Goal: Information Seeking & Learning: Learn about a topic

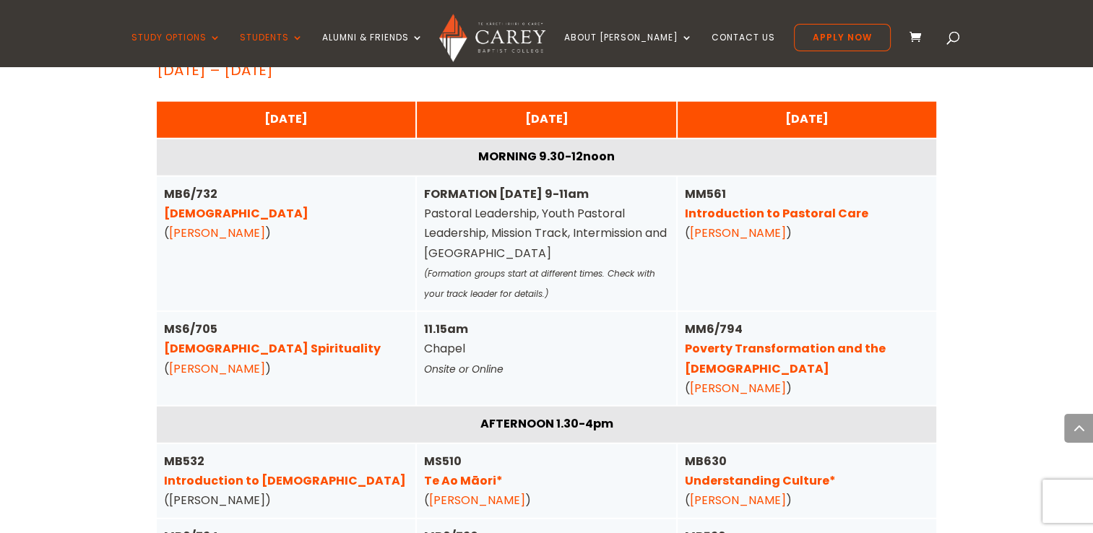
scroll to position [3669, 0]
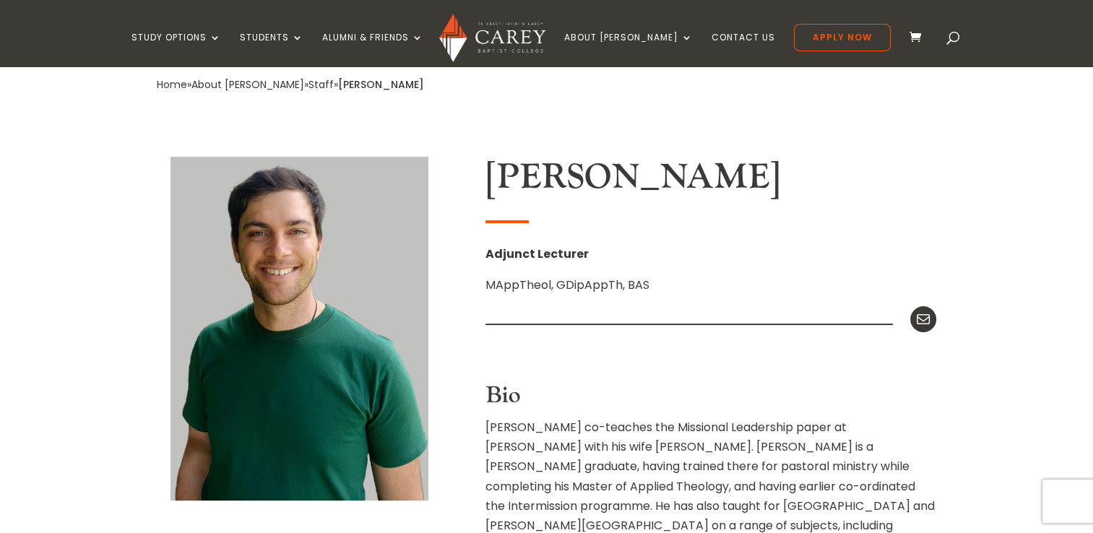
scroll to position [303, 0]
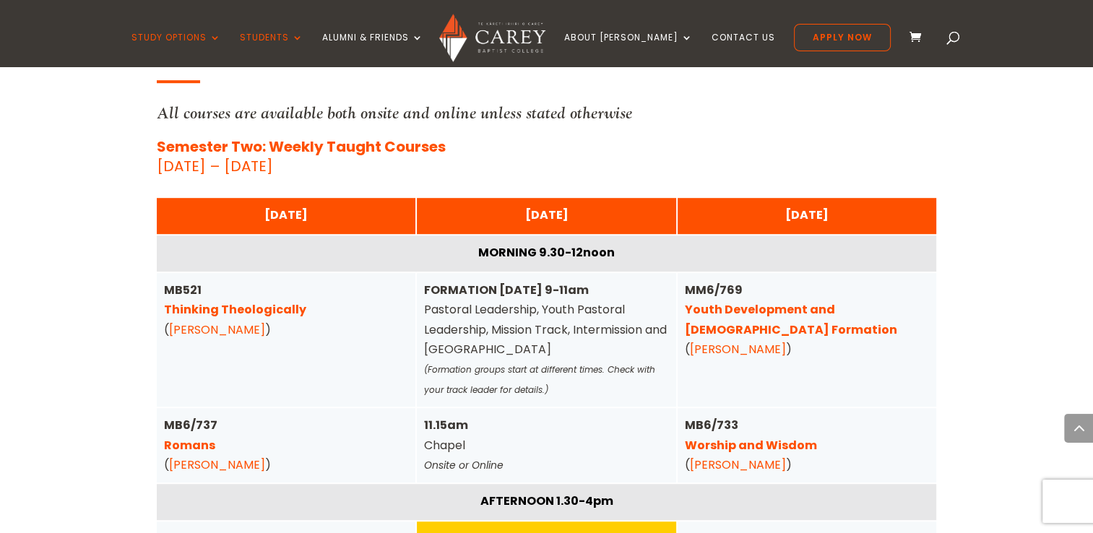
scroll to position [609, 0]
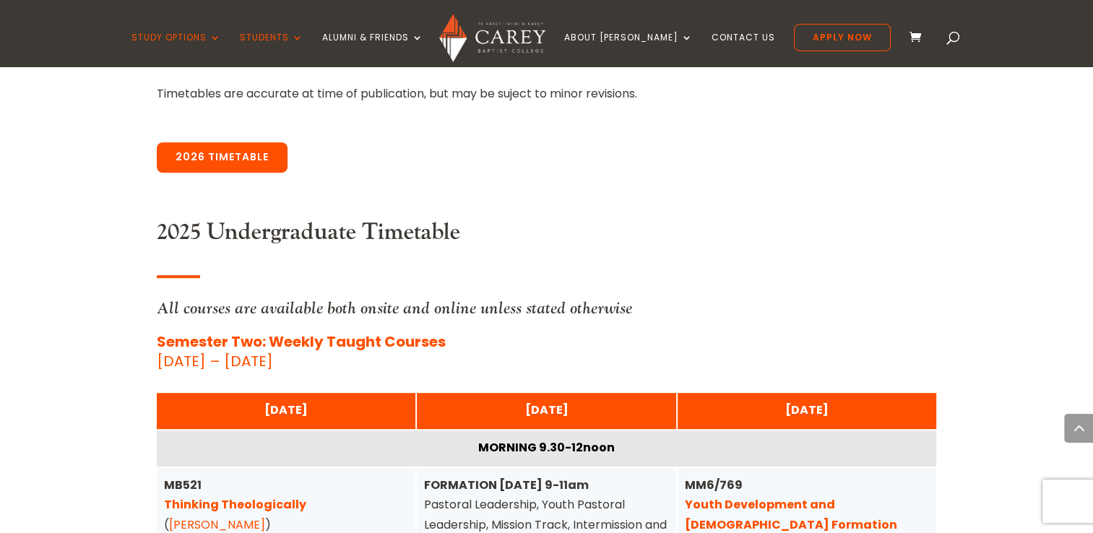
click at [221, 159] on link "2026 Timetable" at bounding box center [222, 157] width 131 height 30
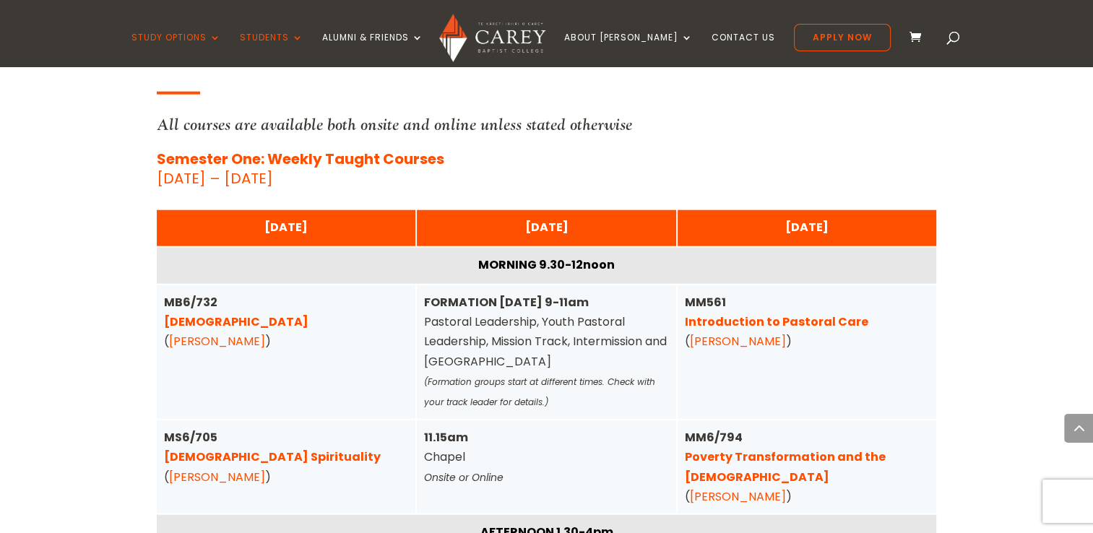
scroll to position [3756, 0]
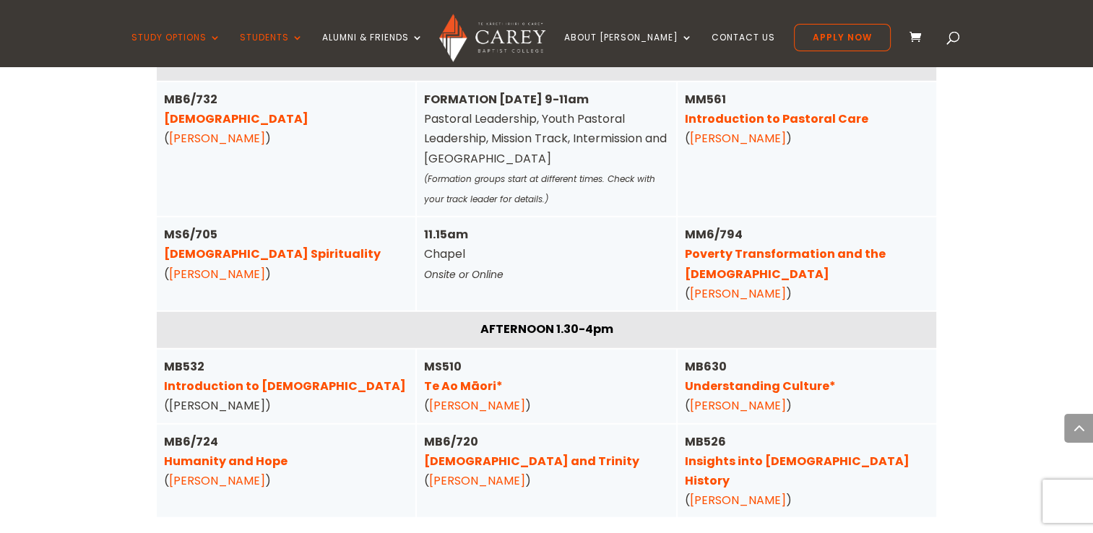
click at [459, 378] on link "Te Ao Māori*" at bounding box center [463, 386] width 79 height 17
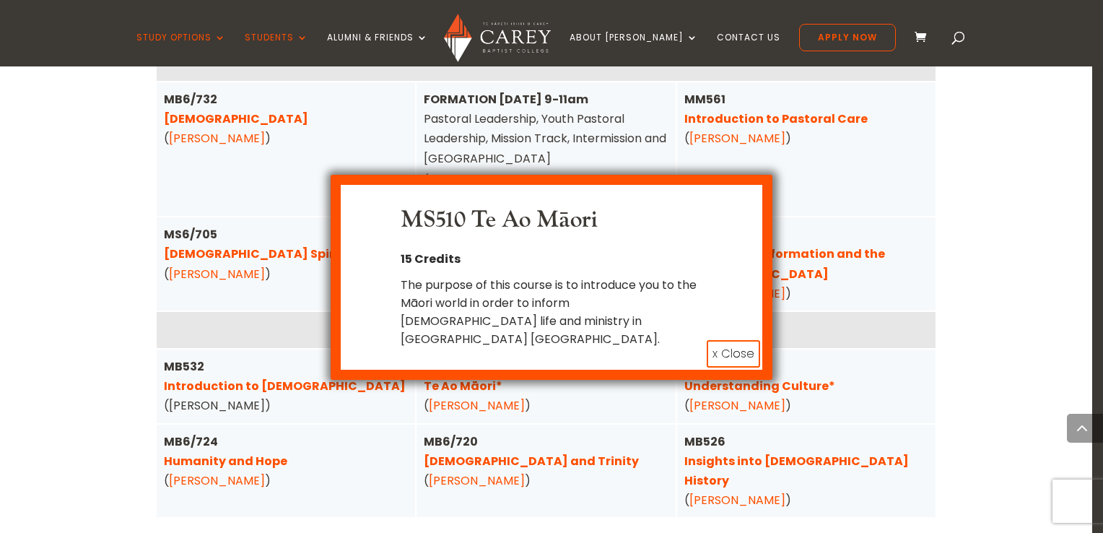
click at [719, 340] on button "x Close" at bounding box center [733, 353] width 53 height 27
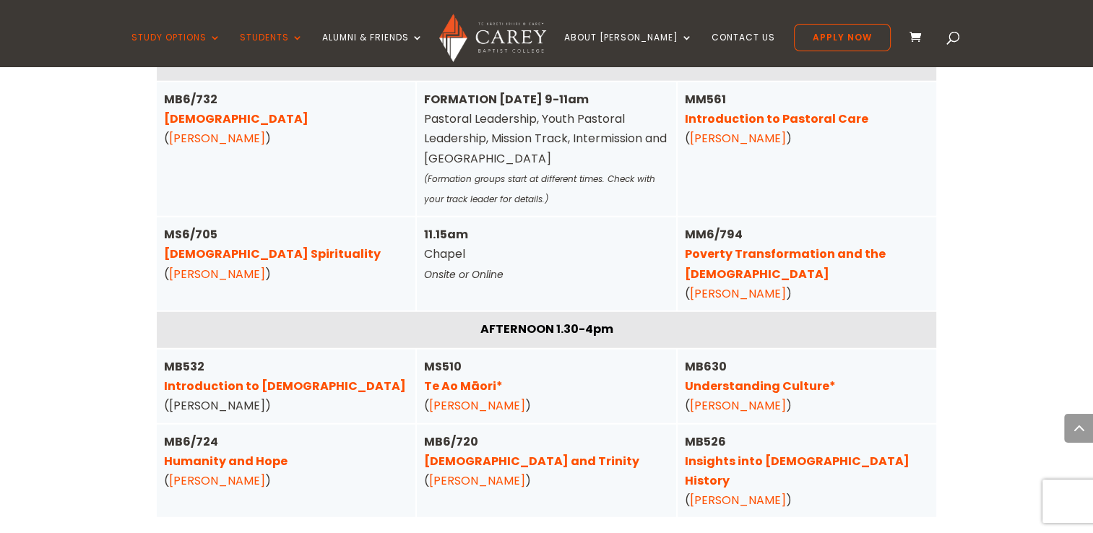
click at [459, 397] on link "Denise Tims" at bounding box center [477, 405] width 96 height 17
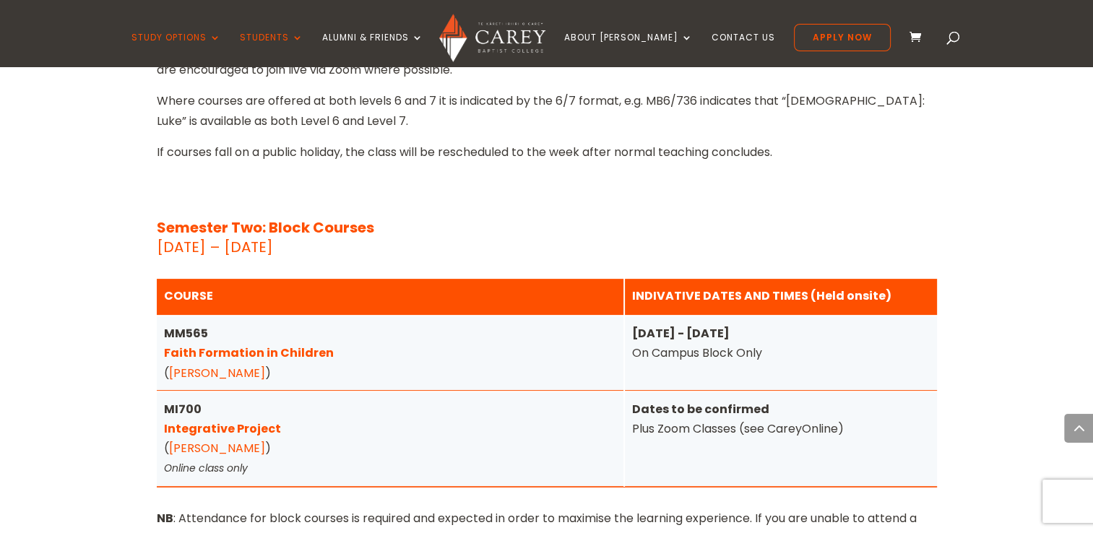
scroll to position [5783, 0]
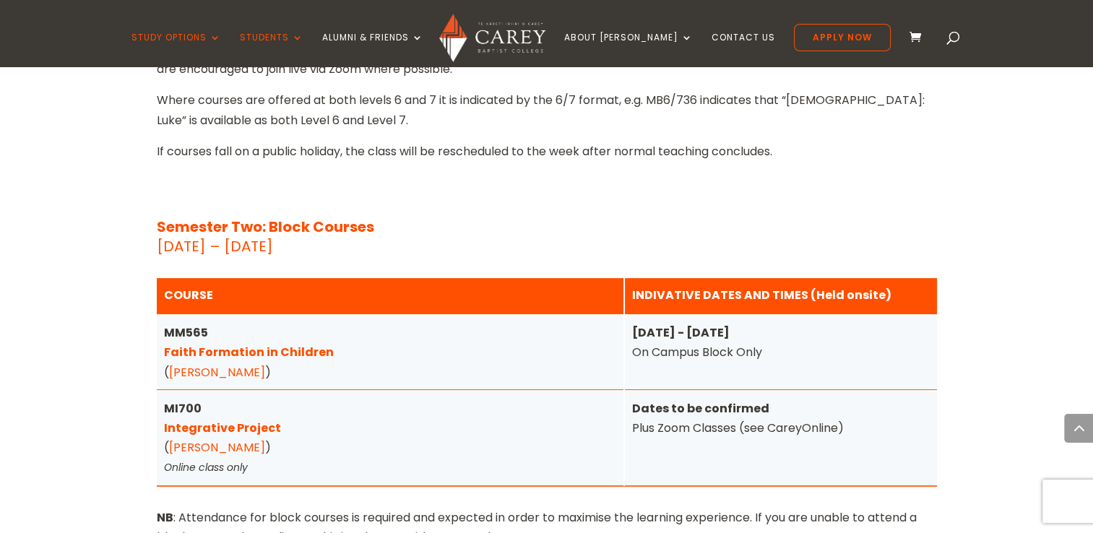
click at [188, 420] on link "Integrative Project" at bounding box center [222, 428] width 117 height 17
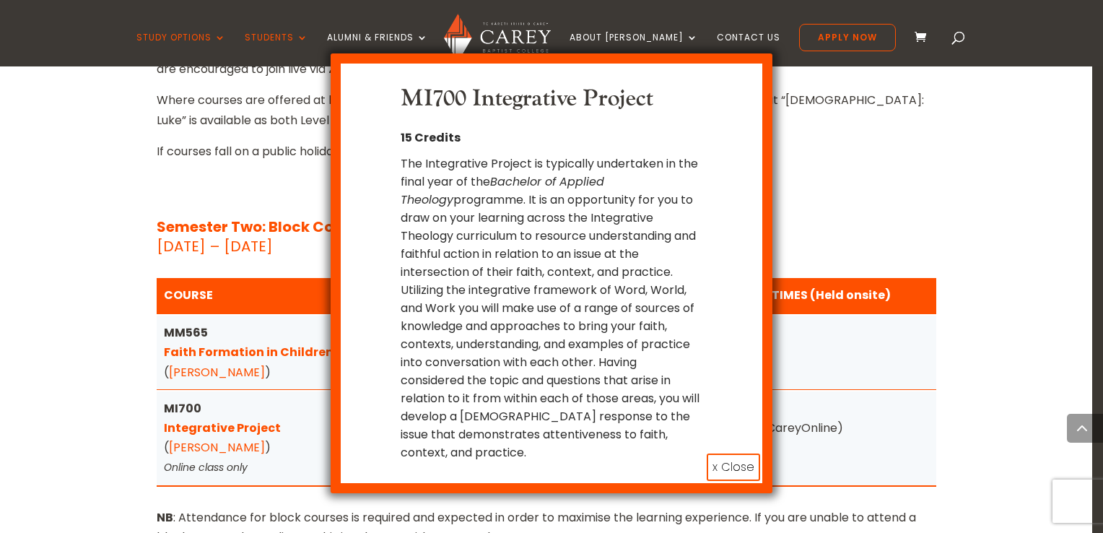
click at [188, 290] on div "MI700 Integrative Project 15 Credits The Integrative Project is typically under…" at bounding box center [551, 266] width 1103 height 533
click at [742, 454] on button "x Close" at bounding box center [733, 467] width 53 height 27
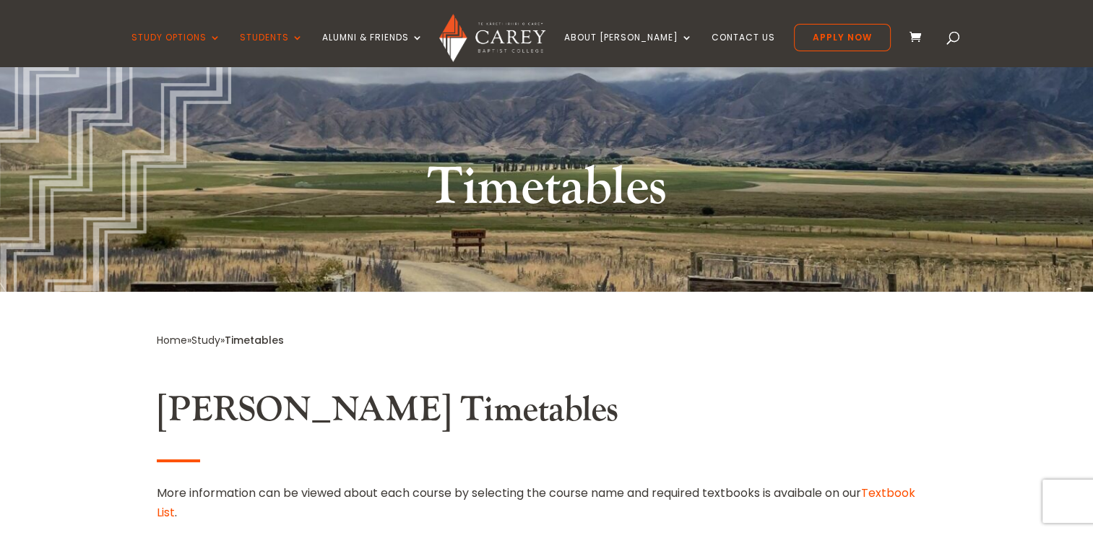
scroll to position [0, 0]
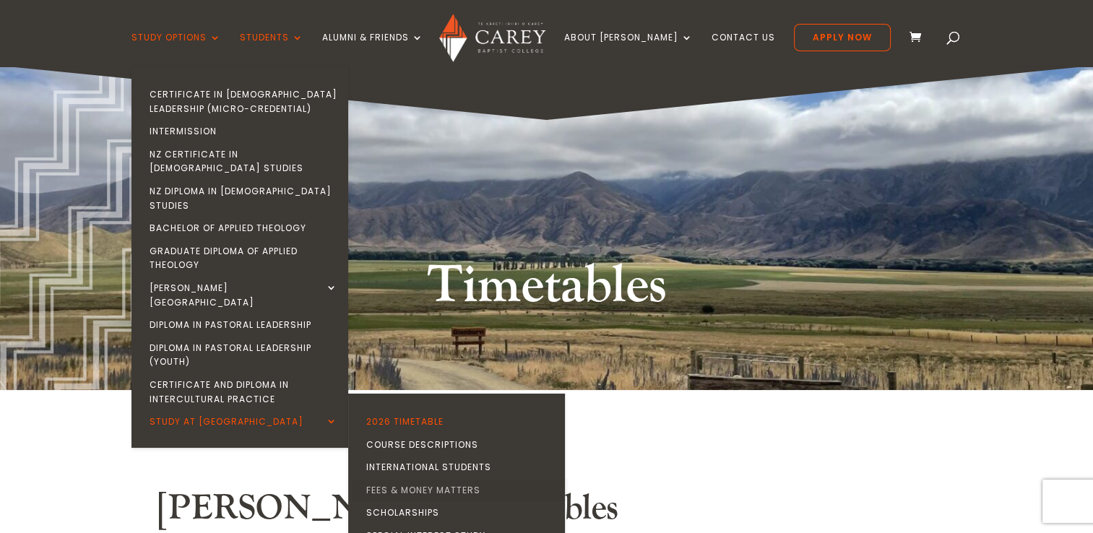
click at [443, 479] on link "Fees & Money Matters" at bounding box center [460, 490] width 217 height 23
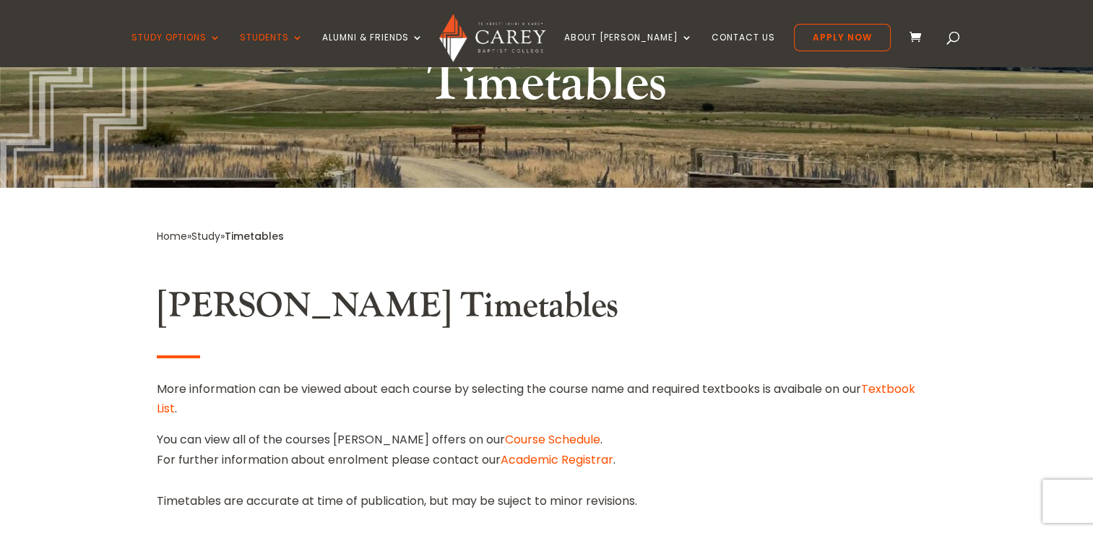
scroll to position [190, 0]
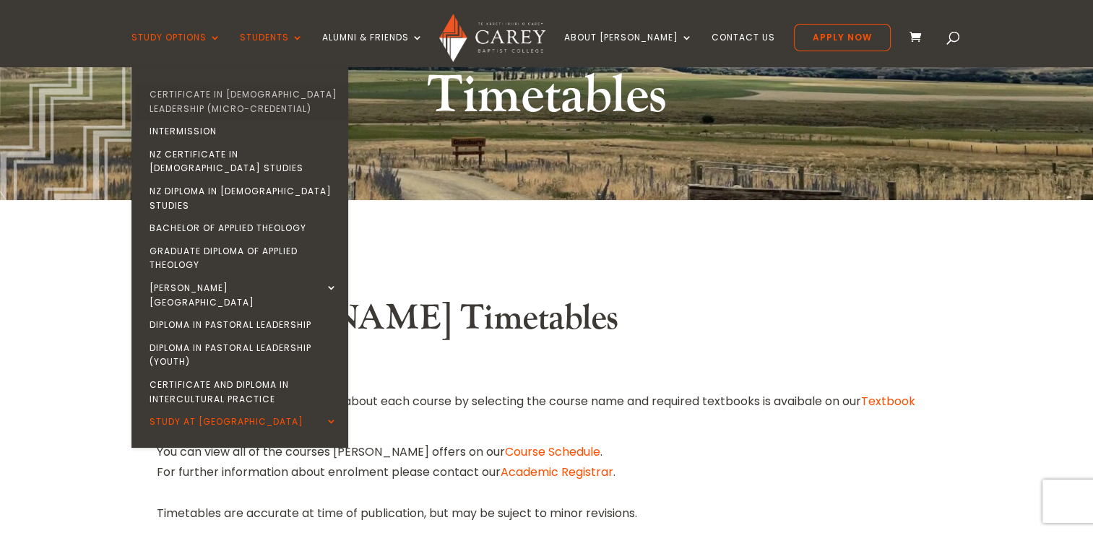
click at [213, 92] on link "Certificate in [DEMOGRAPHIC_DATA] Leadership (Micro-credential)" at bounding box center [243, 101] width 217 height 37
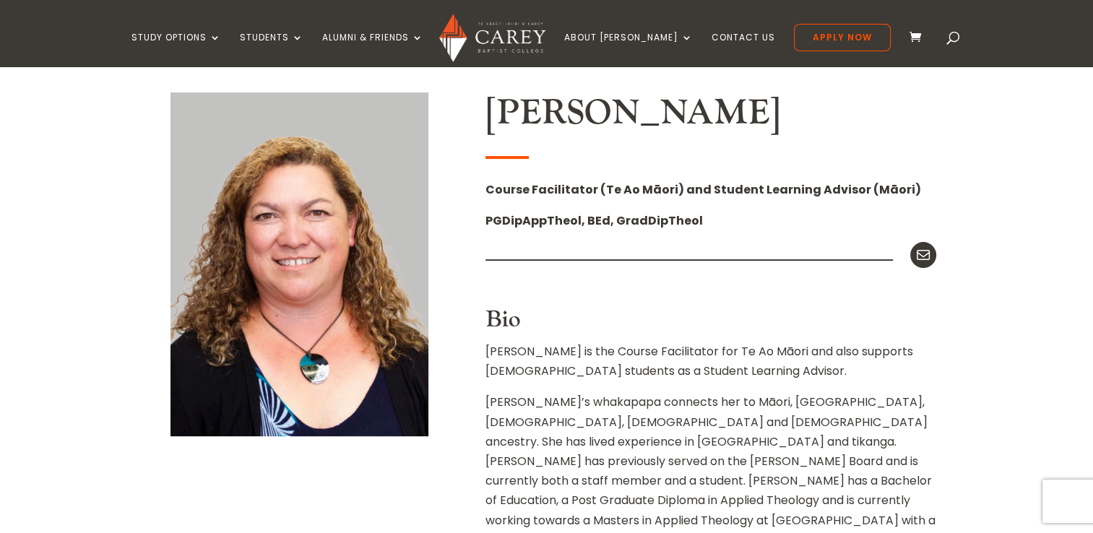
scroll to position [367, 0]
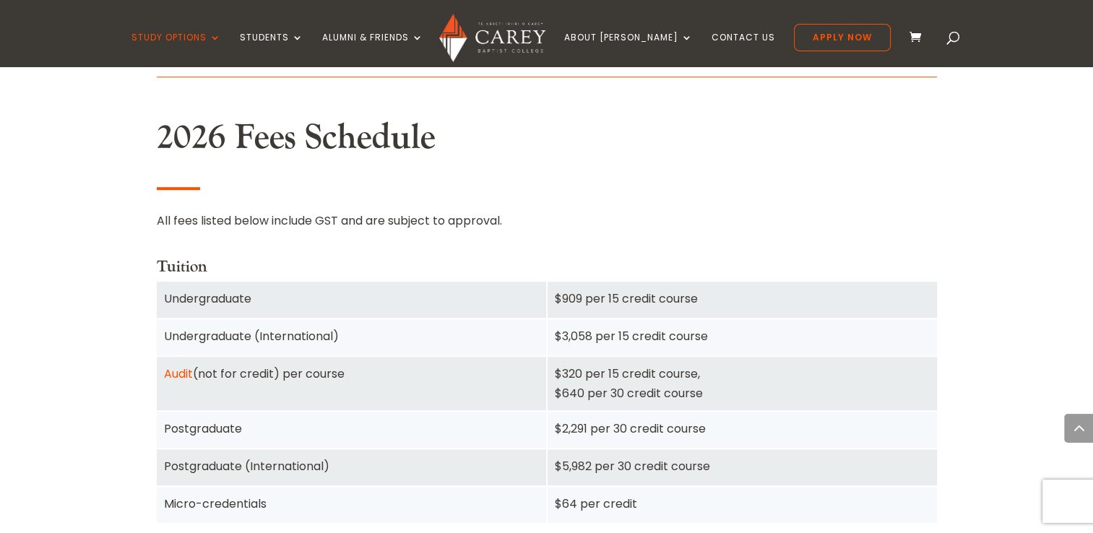
scroll to position [865, 0]
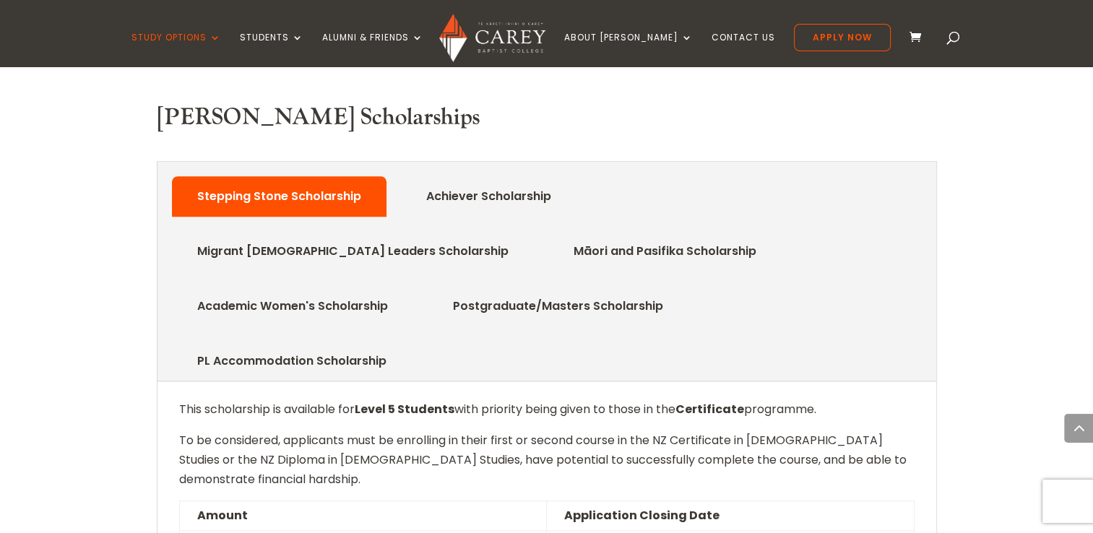
scroll to position [703, 0]
click at [488, 183] on link "Achiever Scholarship" at bounding box center [488, 197] width 168 height 29
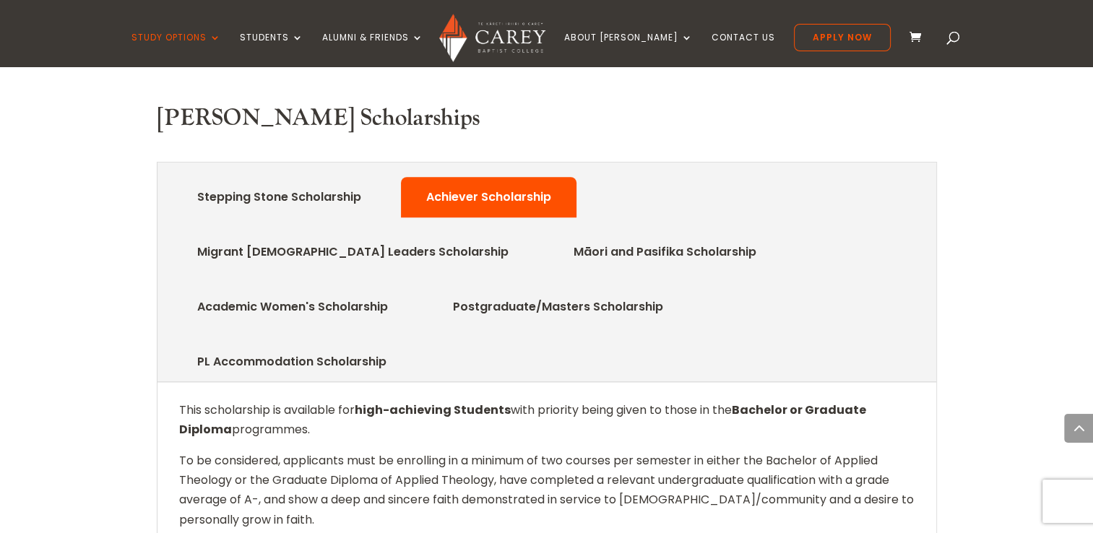
click at [295, 183] on link "Stepping Stone Scholarship" at bounding box center [278, 197] width 207 height 29
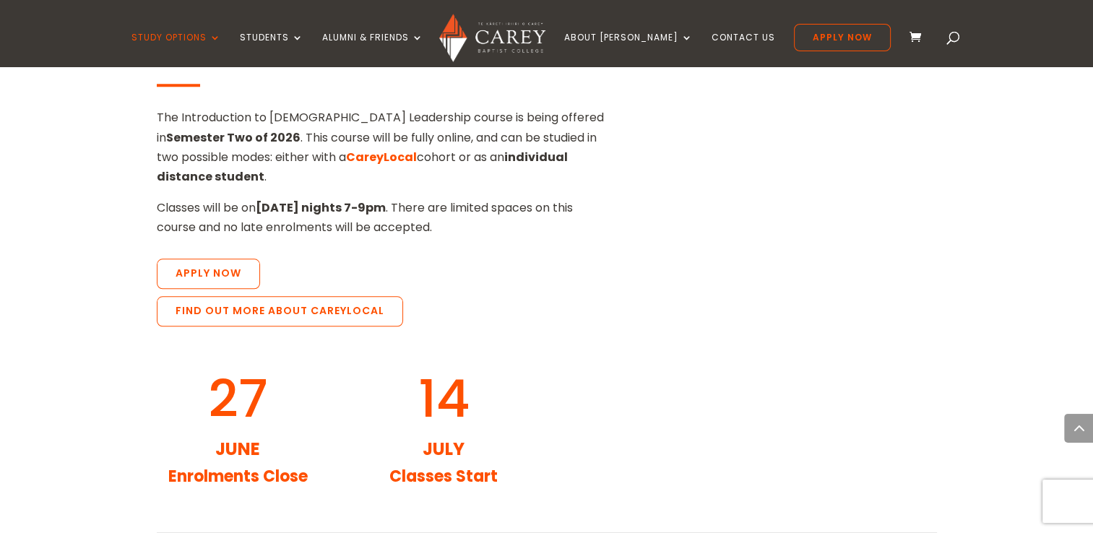
scroll to position [1444, 0]
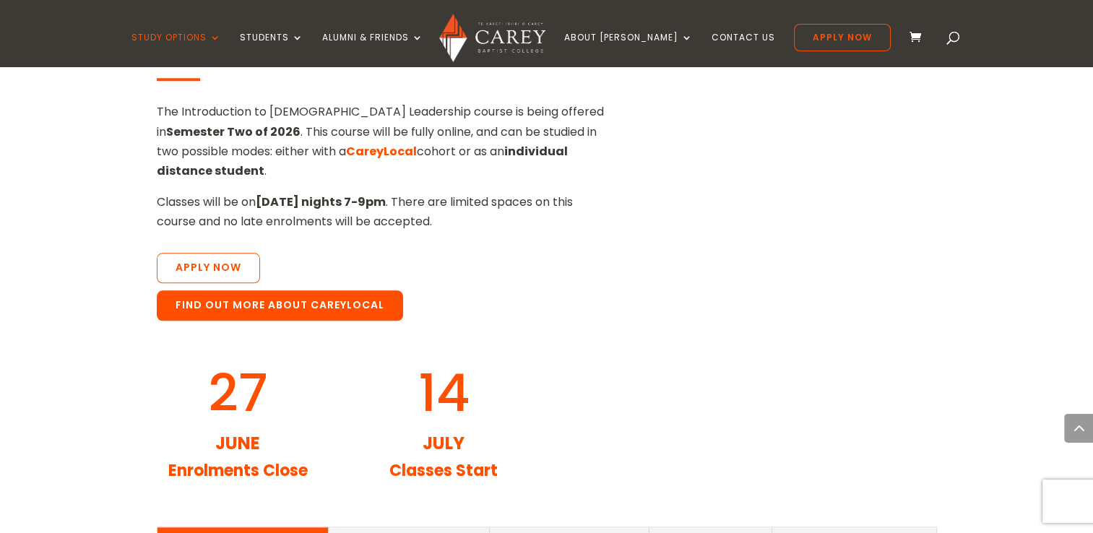
click at [214, 290] on link "Find out more about CareyLocal" at bounding box center [280, 305] width 246 height 30
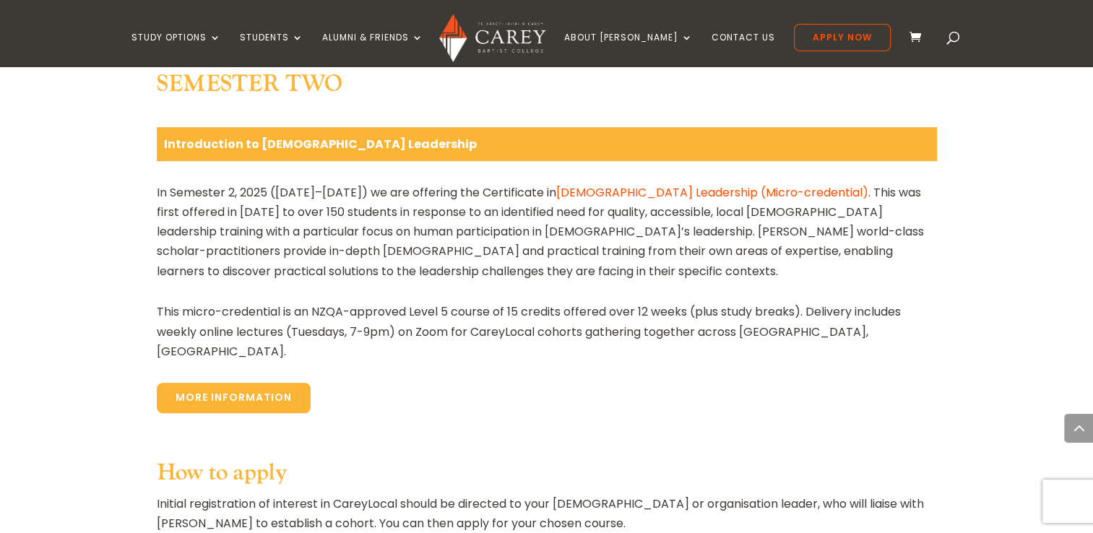
scroll to position [741, 0]
